Goal: Task Accomplishment & Management: Manage account settings

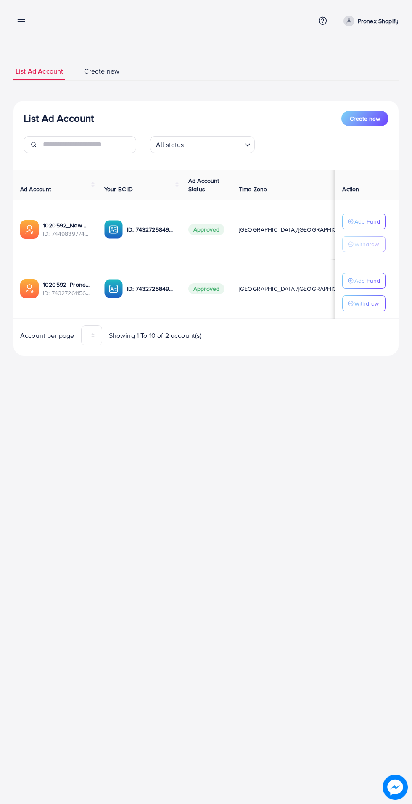
click at [21, 24] on line at bounding box center [21, 24] width 7 height 0
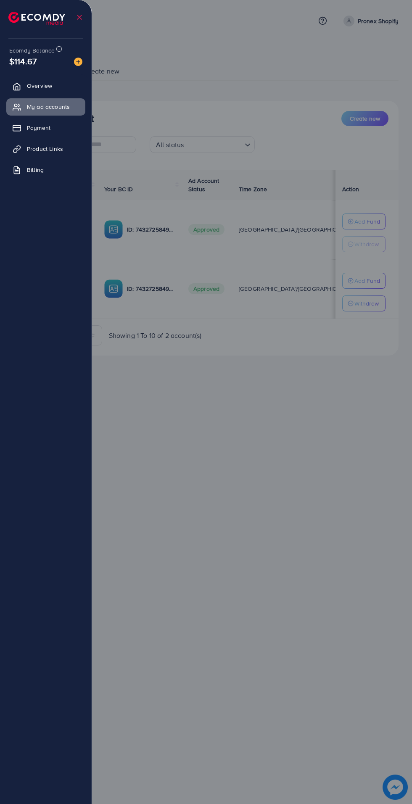
click at [237, 292] on div at bounding box center [206, 482] width 412 height 965
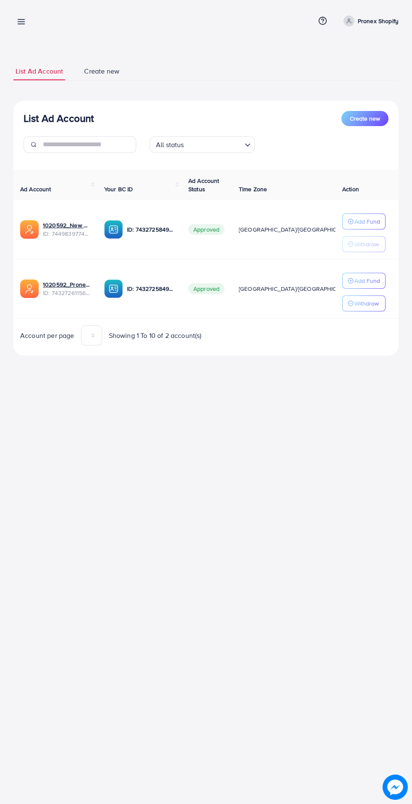
scroll to position [0, 18]
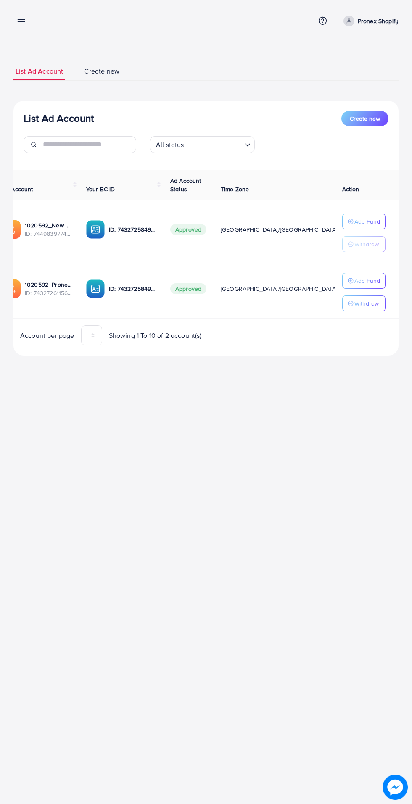
click at [20, 20] on icon at bounding box center [21, 21] width 9 height 9
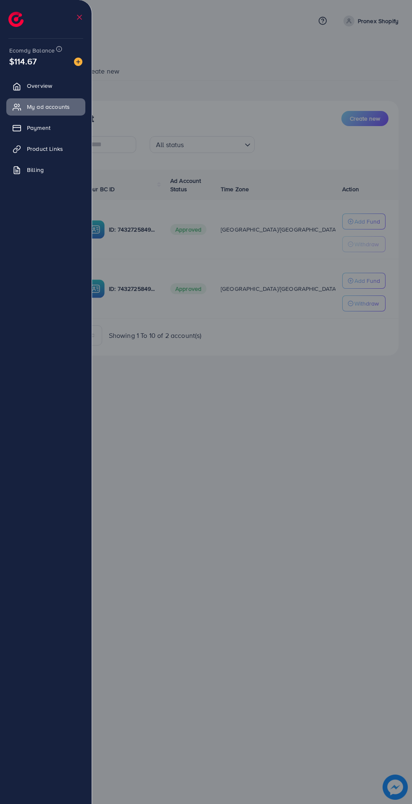
click at [375, 283] on div at bounding box center [206, 482] width 412 height 965
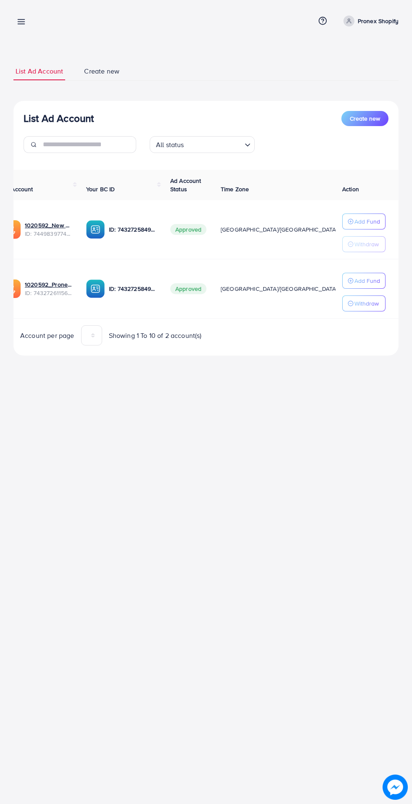
click at [368, 277] on p "Add Fund" at bounding box center [367, 281] width 26 height 10
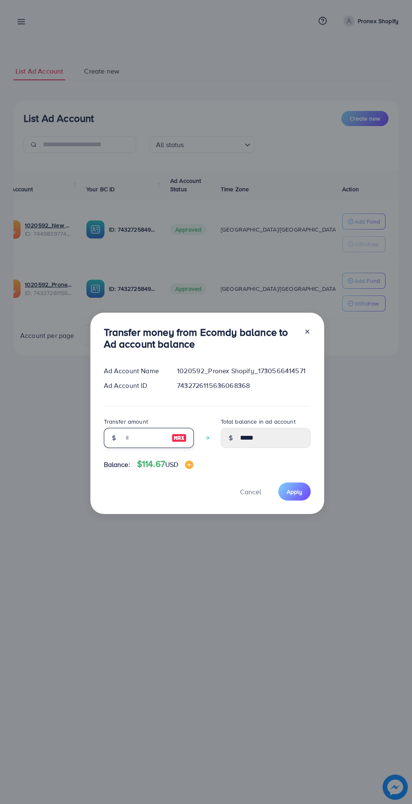
click at [150, 437] on input "number" at bounding box center [144, 438] width 42 height 20
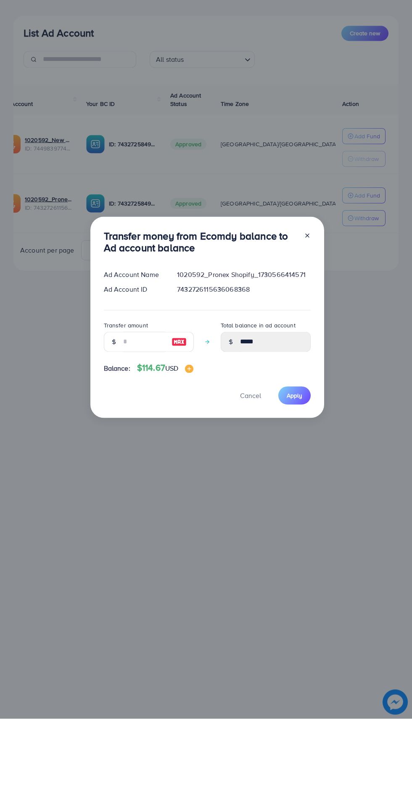
click at [178, 426] on img at bounding box center [179, 427] width 15 height 10
type input "***"
type input "******"
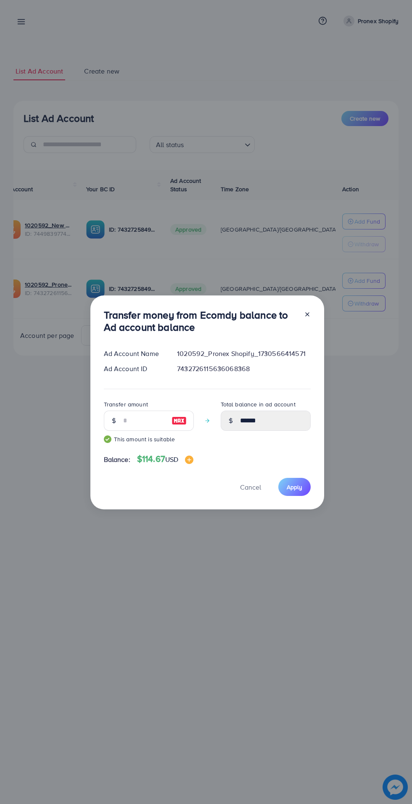
click at [293, 487] on span "Apply" at bounding box center [295, 487] width 16 height 8
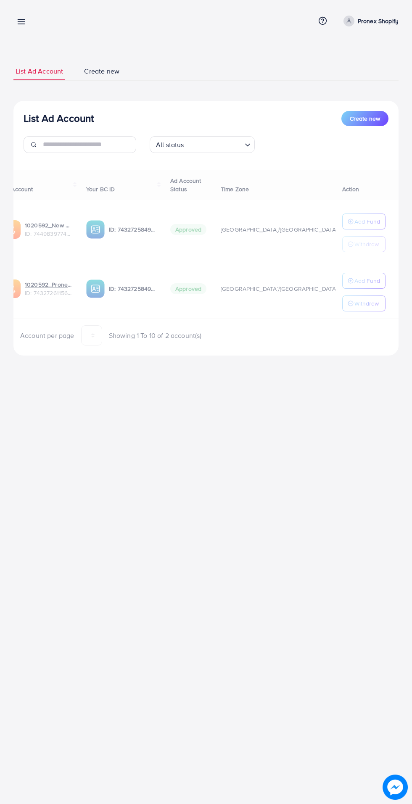
click at [55, 279] on div "Ad Account Your BC ID Ad Account Status Time Zone Cost Balance Action 1020592_N…" at bounding box center [205, 258] width 385 height 176
